Goal: Information Seeking & Learning: Learn about a topic

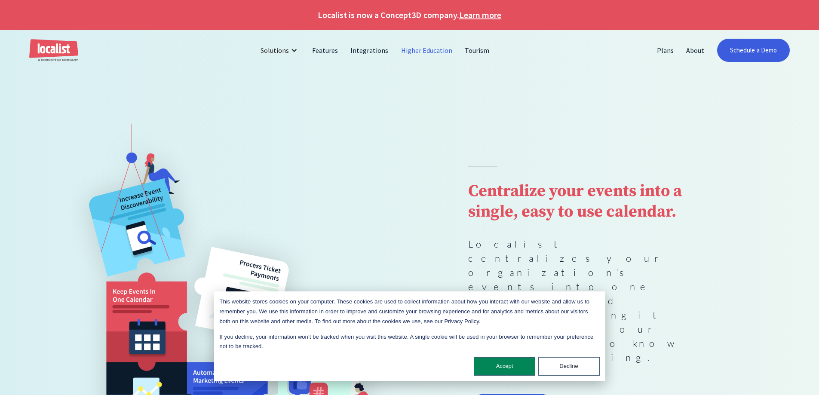
click at [404, 57] on link "Higher Education" at bounding box center [427, 50] width 64 height 21
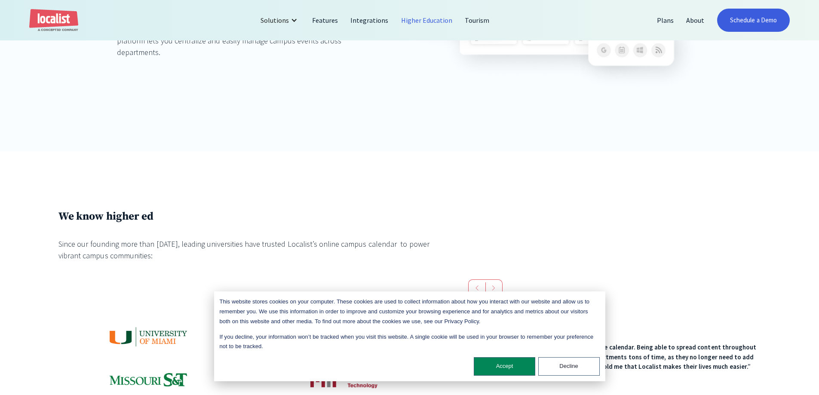
scroll to position [172, 0]
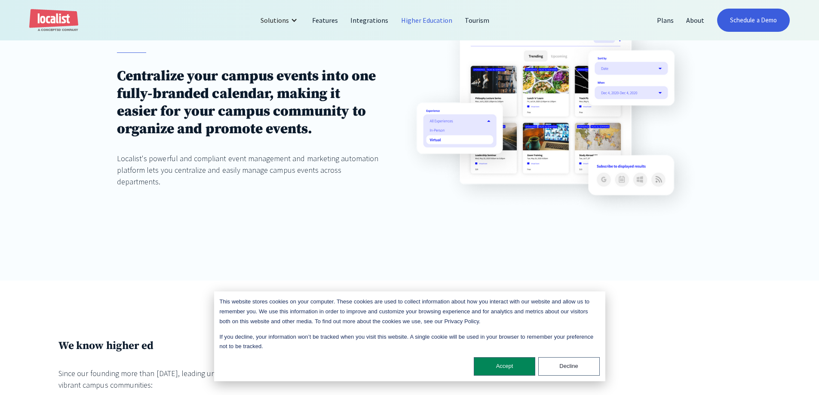
click at [473, 130] on img at bounding box center [549, 116] width 303 height 212
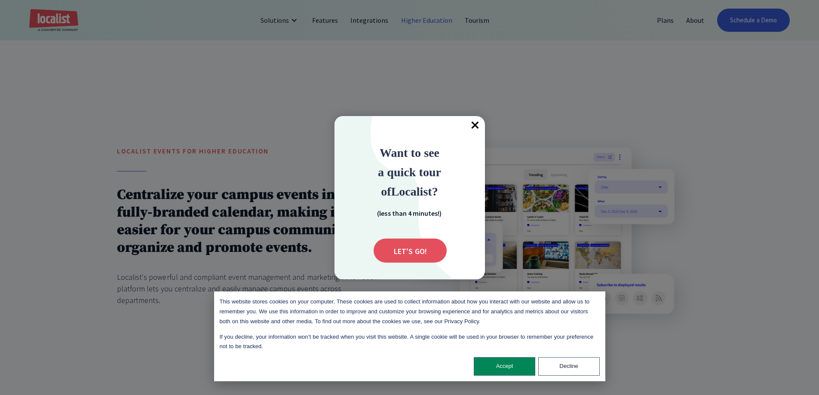
scroll to position [0, 0]
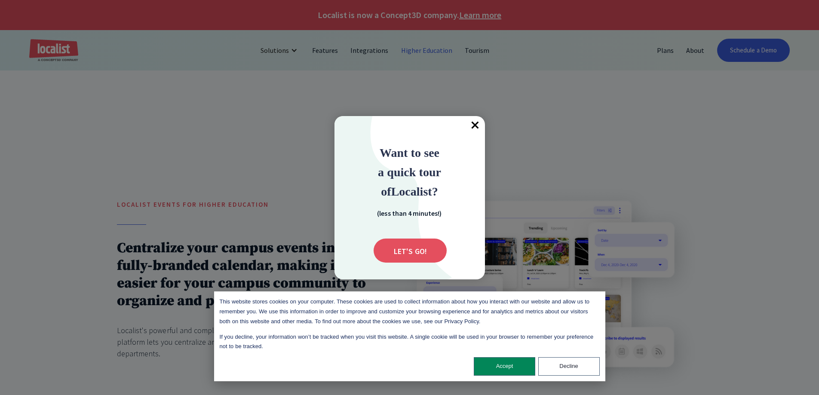
click at [470, 122] on span "×" at bounding box center [475, 125] width 19 height 19
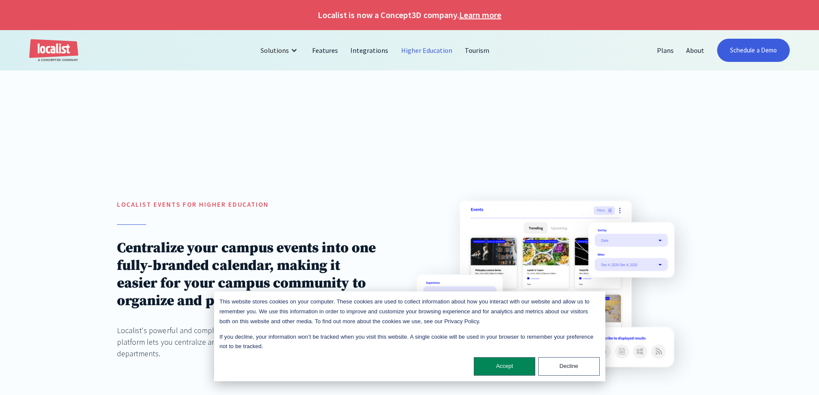
click at [556, 359] on button "Decline" at bounding box center [568, 366] width 61 height 18
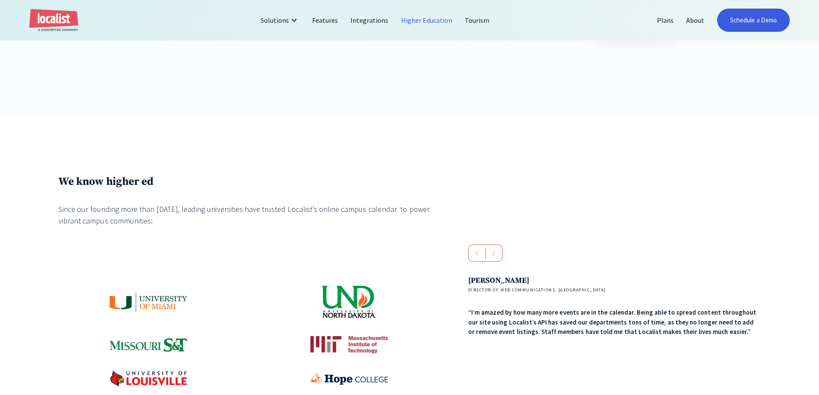
scroll to position [430, 0]
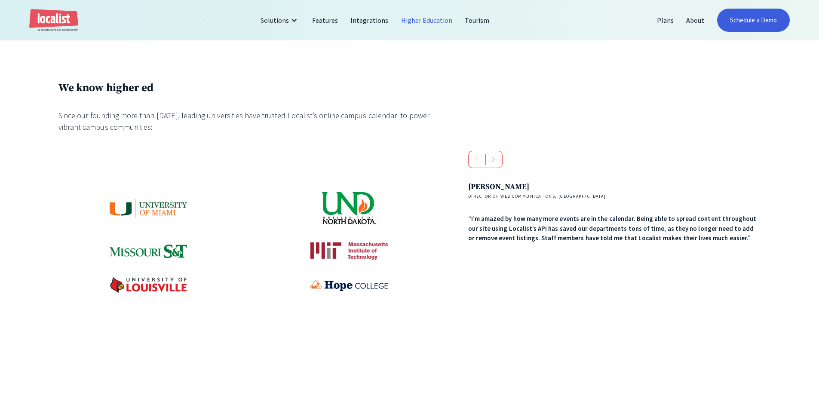
click at [147, 290] on img at bounding box center [148, 285] width 77 height 16
click at [143, 220] on div at bounding box center [248, 242] width 380 height 102
